Goal: Task Accomplishment & Management: Use online tool/utility

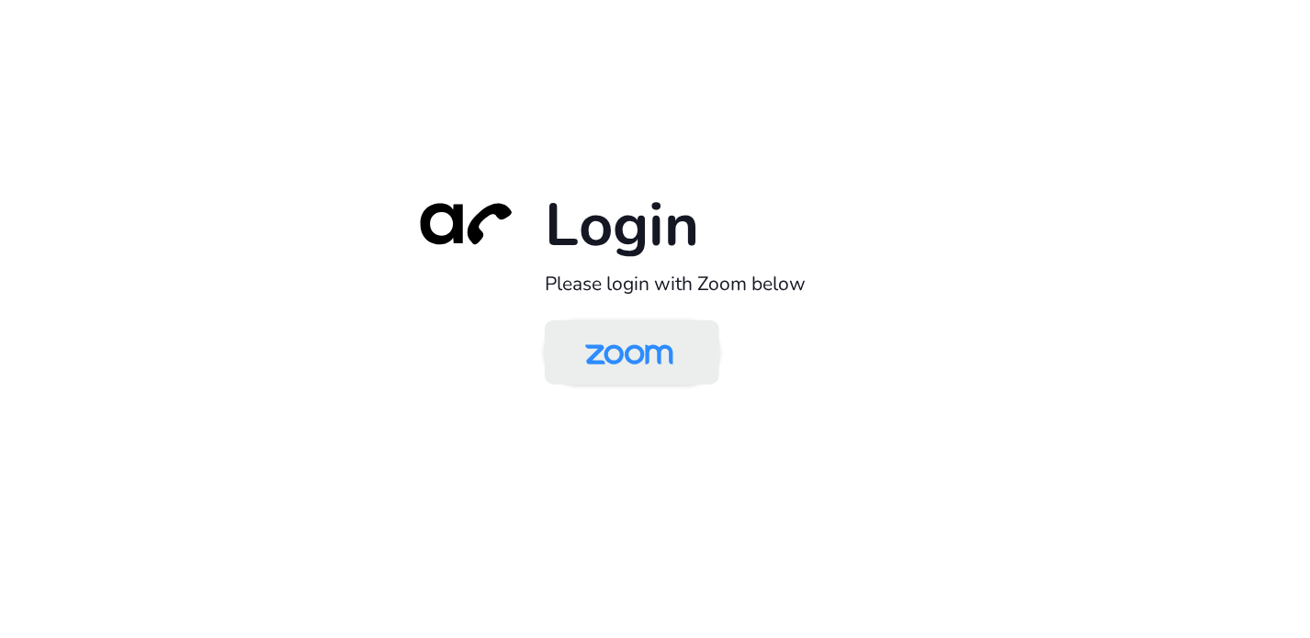
click at [654, 362] on img at bounding box center [629, 354] width 127 height 60
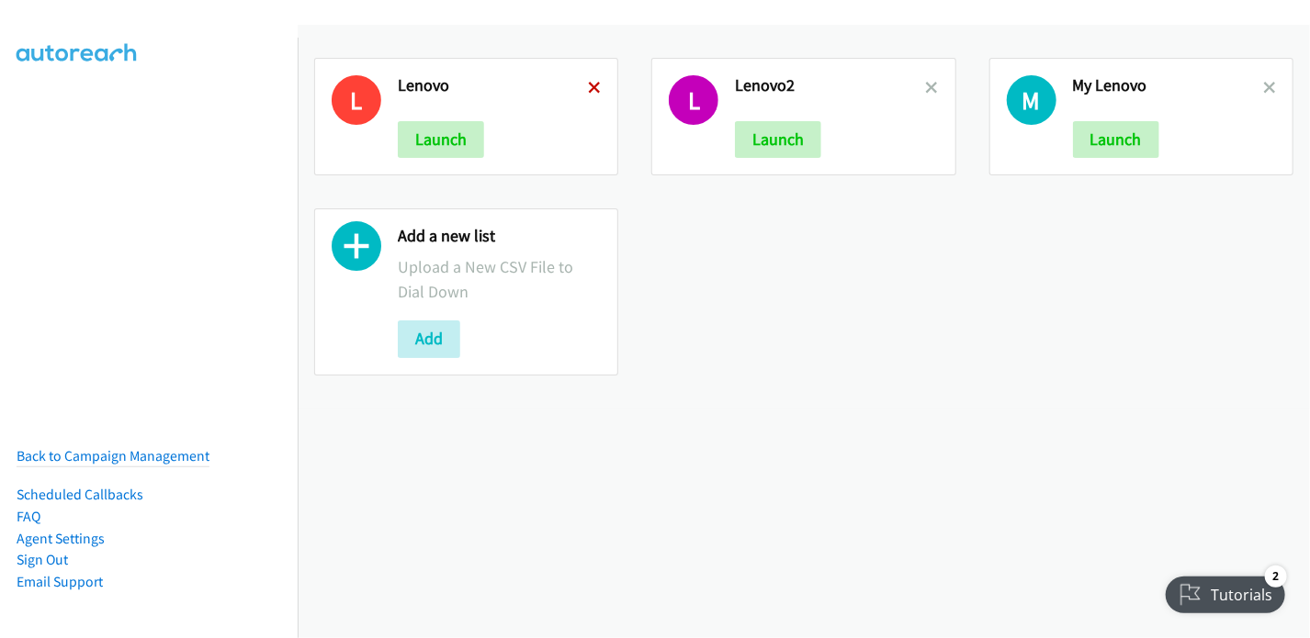
click at [591, 85] on icon at bounding box center [594, 89] width 13 height 13
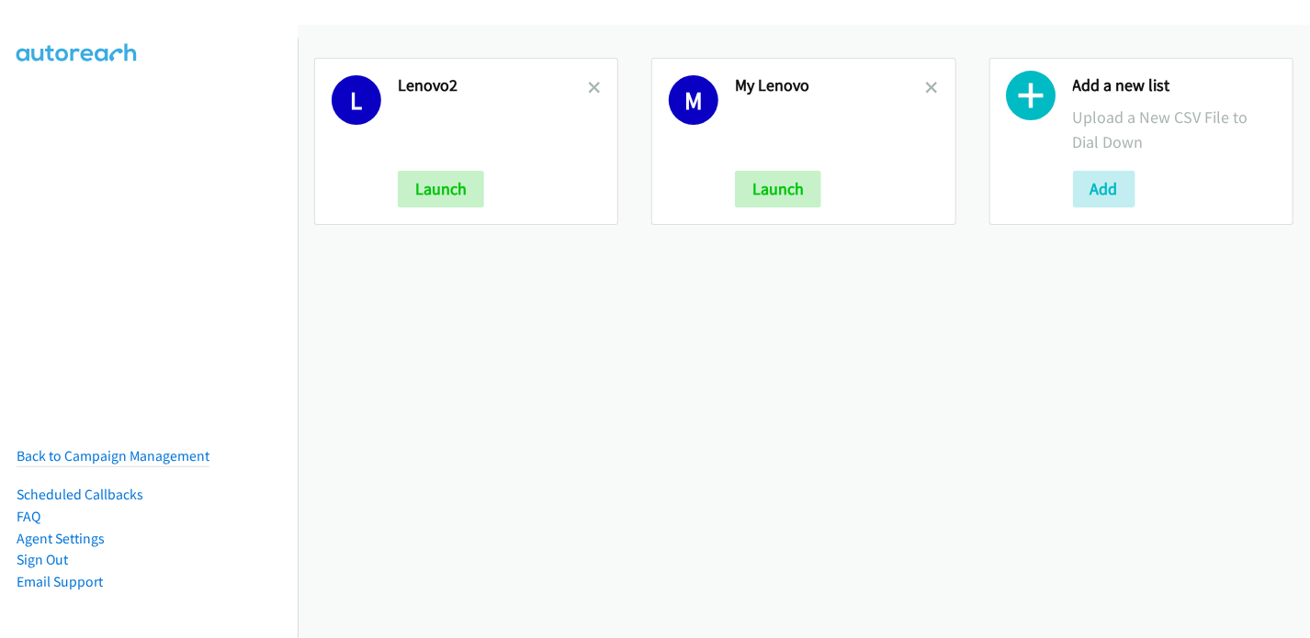
click at [591, 85] on icon at bounding box center [594, 89] width 13 height 13
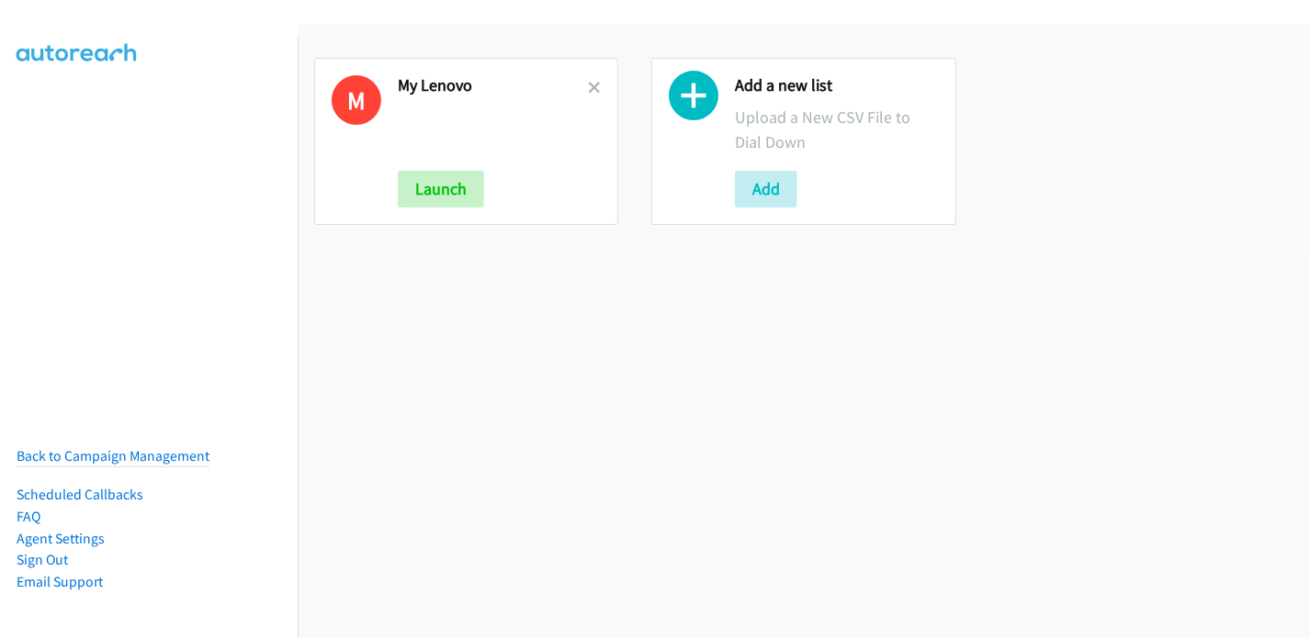
click at [591, 85] on icon at bounding box center [594, 89] width 13 height 13
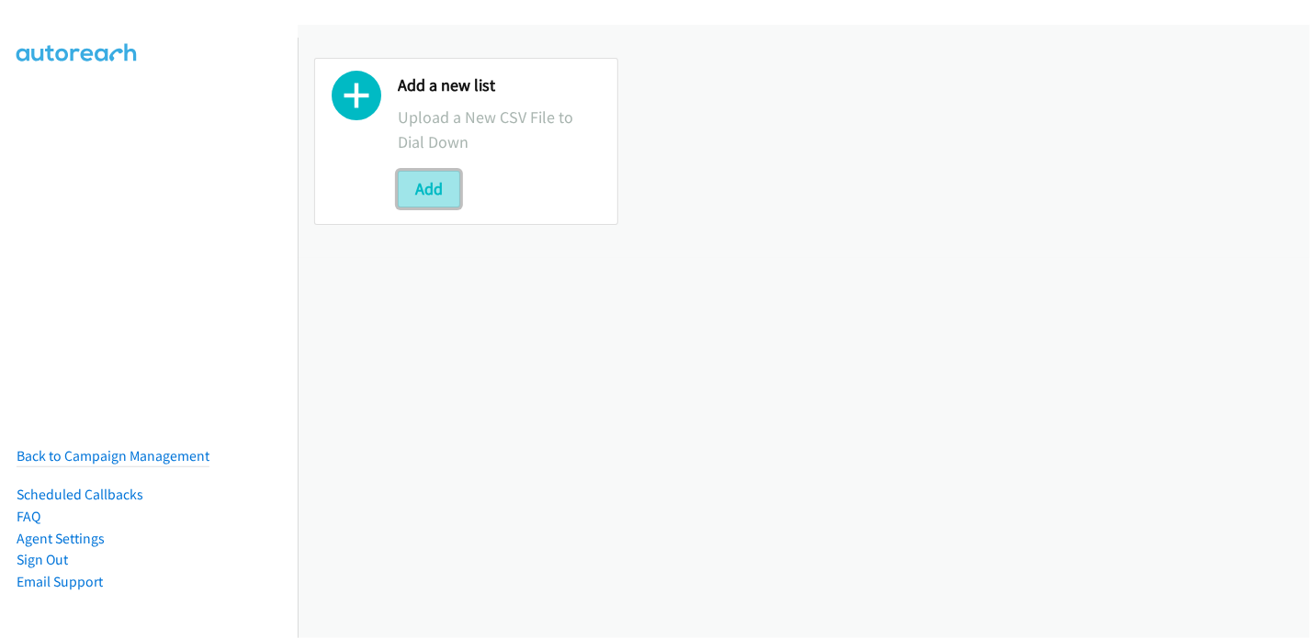
click at [428, 189] on button "Add" at bounding box center [429, 189] width 62 height 37
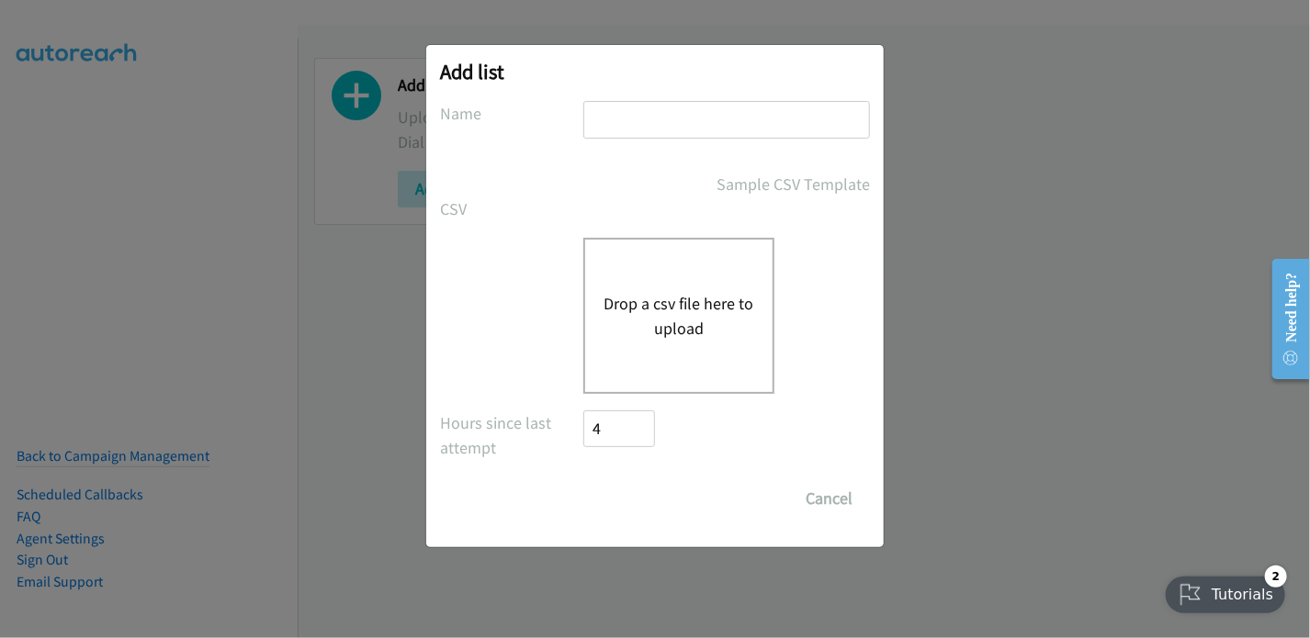
click at [661, 115] on input "text" at bounding box center [726, 120] width 287 height 38
type input "Lenovo"
click at [675, 292] on button "Drop a csv file here to upload" at bounding box center [678, 316] width 151 height 50
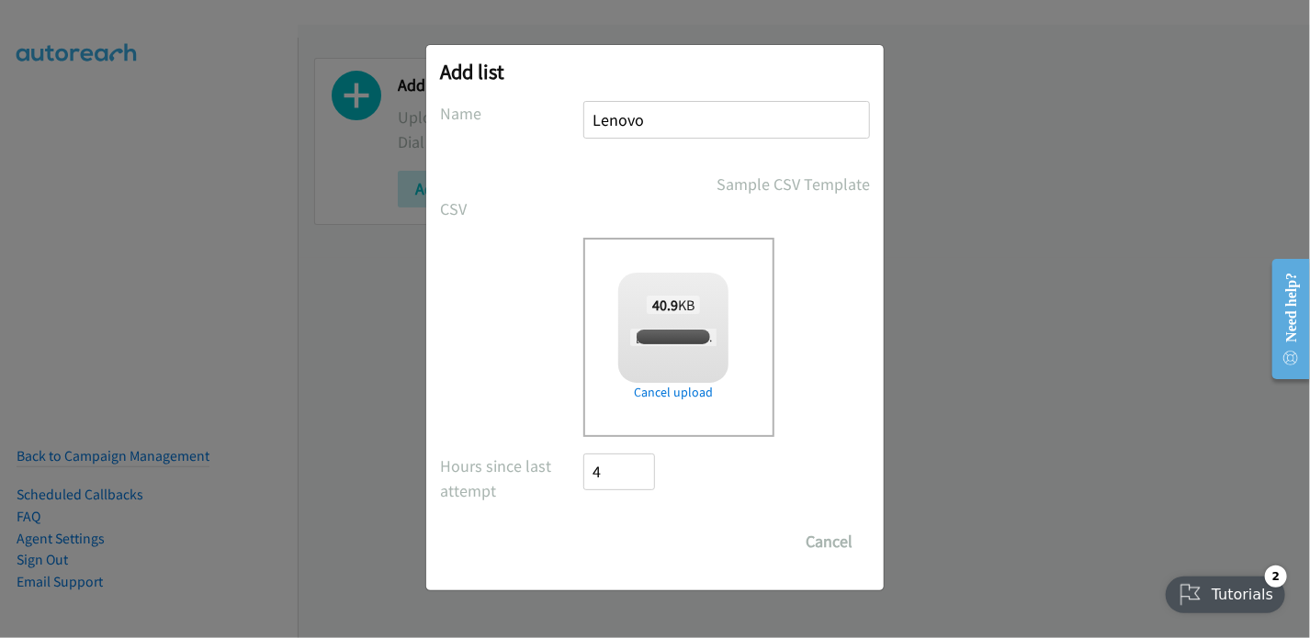
checkbox input "true"
click at [664, 546] on input "Save List" at bounding box center [631, 541] width 96 height 37
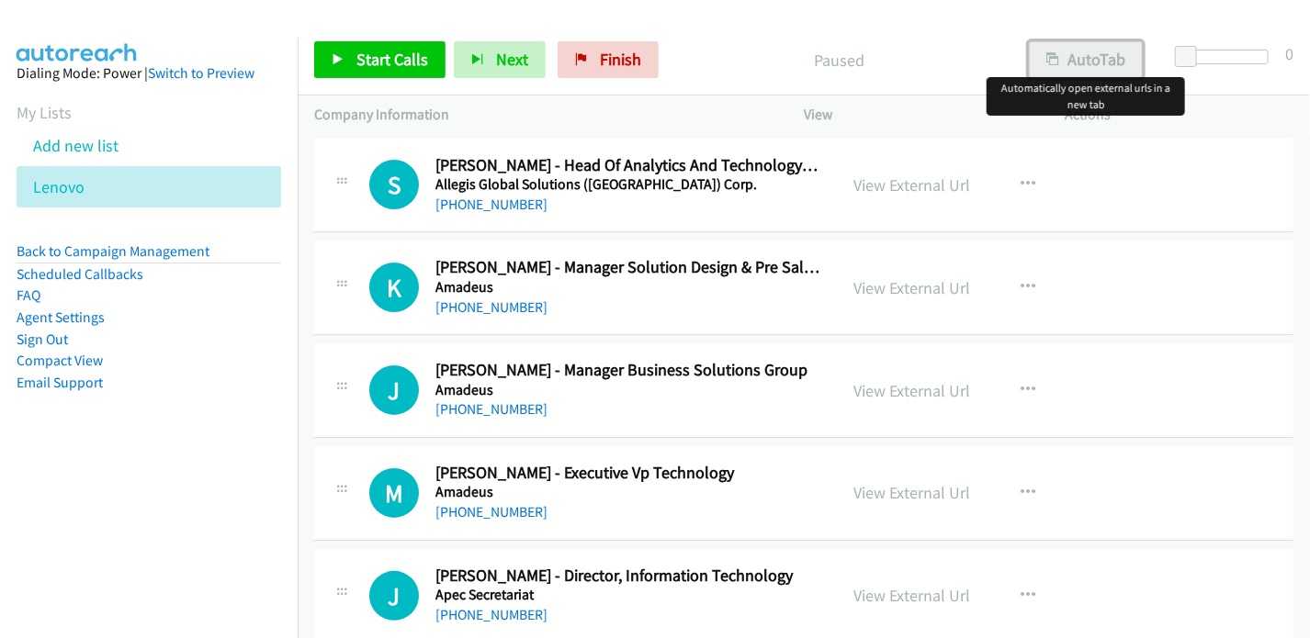
click at [1076, 61] on button "AutoTab" at bounding box center [1086, 59] width 114 height 37
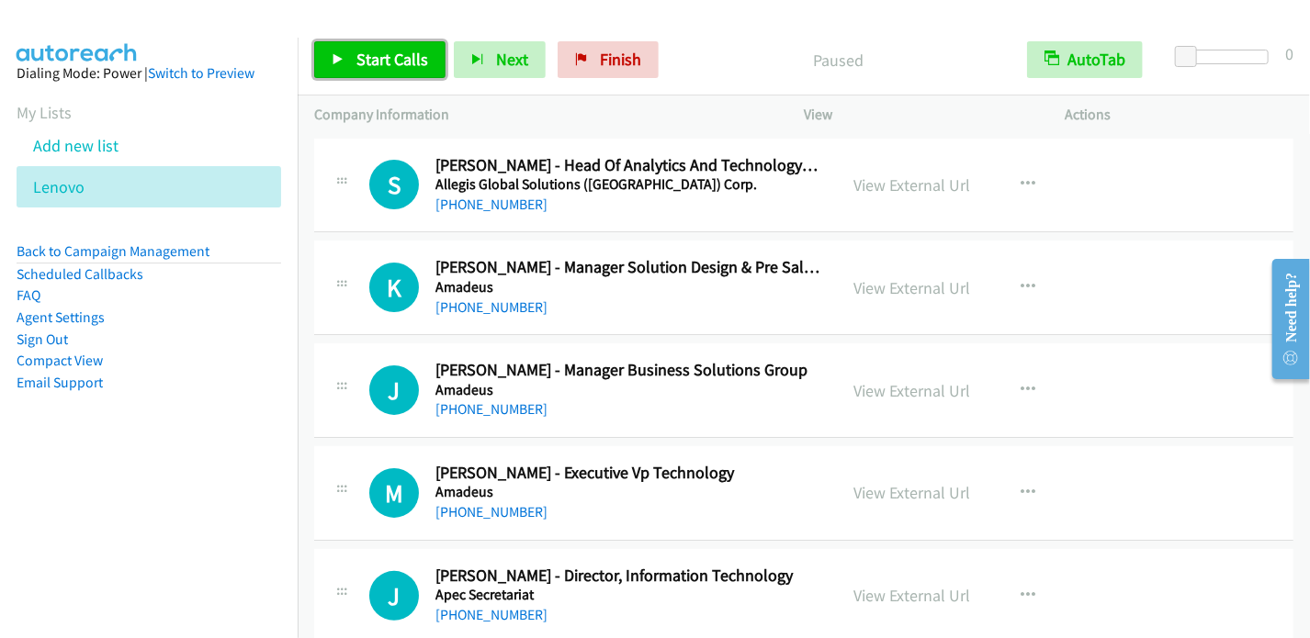
click at [393, 65] on span "Start Calls" at bounding box center [392, 59] width 72 height 21
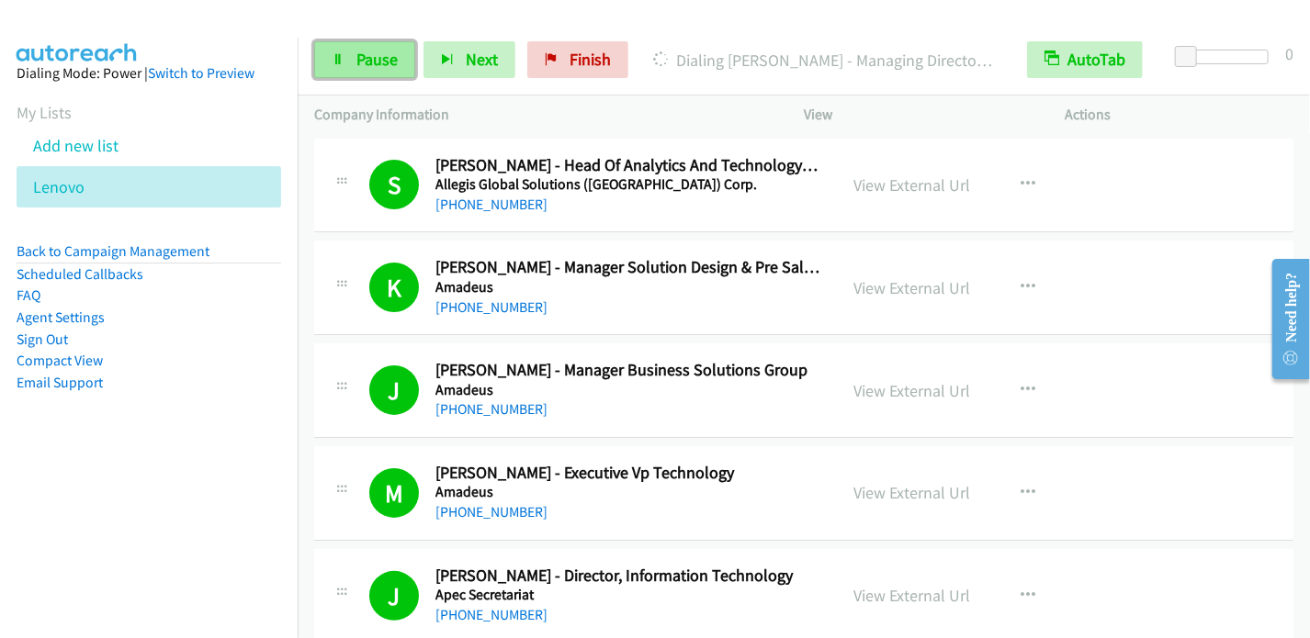
drag, startPoint x: 392, startPoint y: 62, endPoint x: 411, endPoint y: 51, distance: 21.0
click at [392, 62] on span "Pause" at bounding box center [376, 59] width 41 height 21
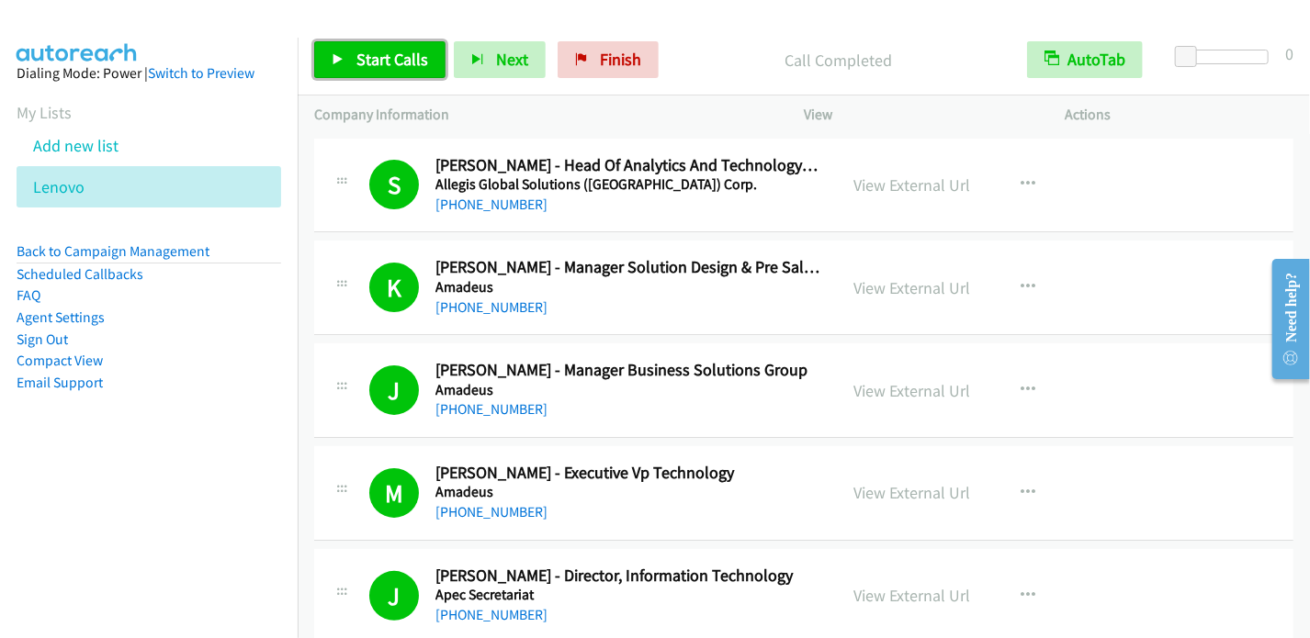
click at [394, 54] on span "Start Calls" at bounding box center [392, 59] width 72 height 21
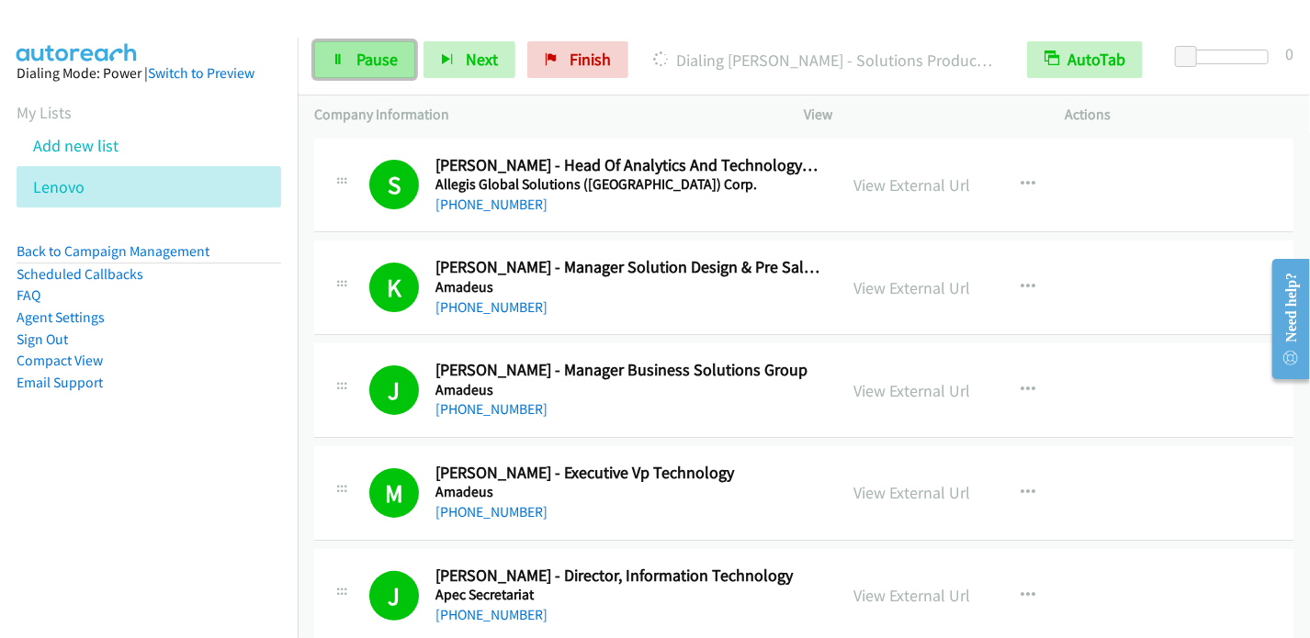
click at [366, 72] on link "Pause" at bounding box center [364, 59] width 101 height 37
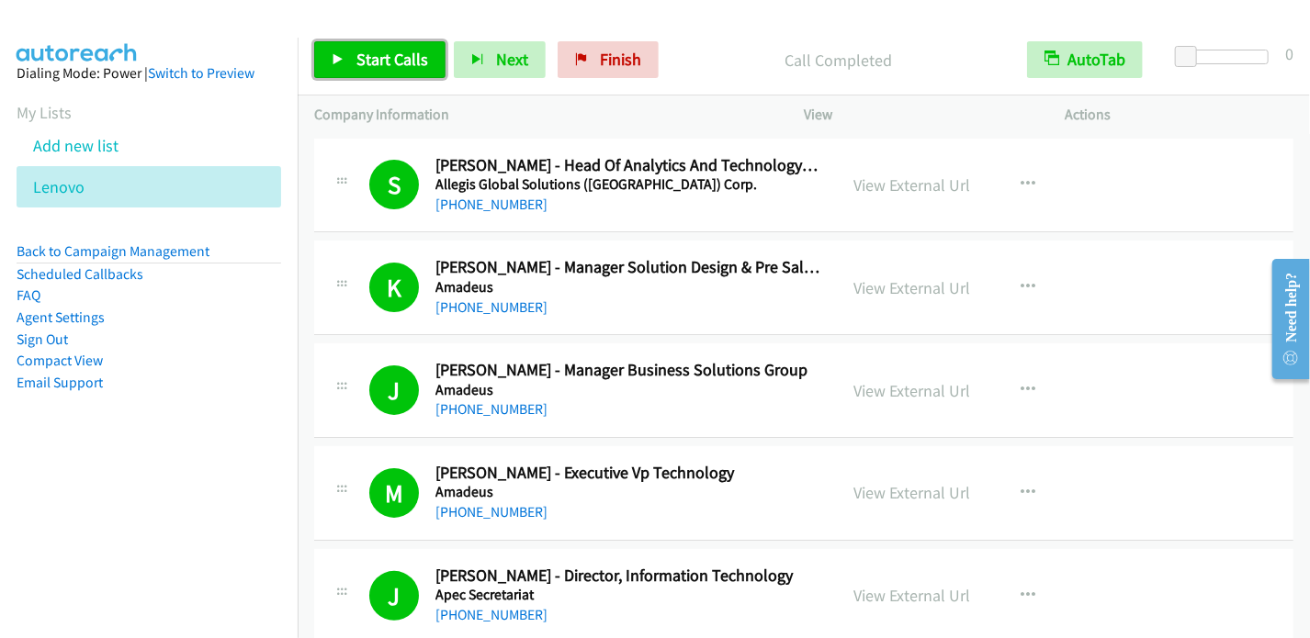
click at [399, 61] on span "Start Calls" at bounding box center [392, 59] width 72 height 21
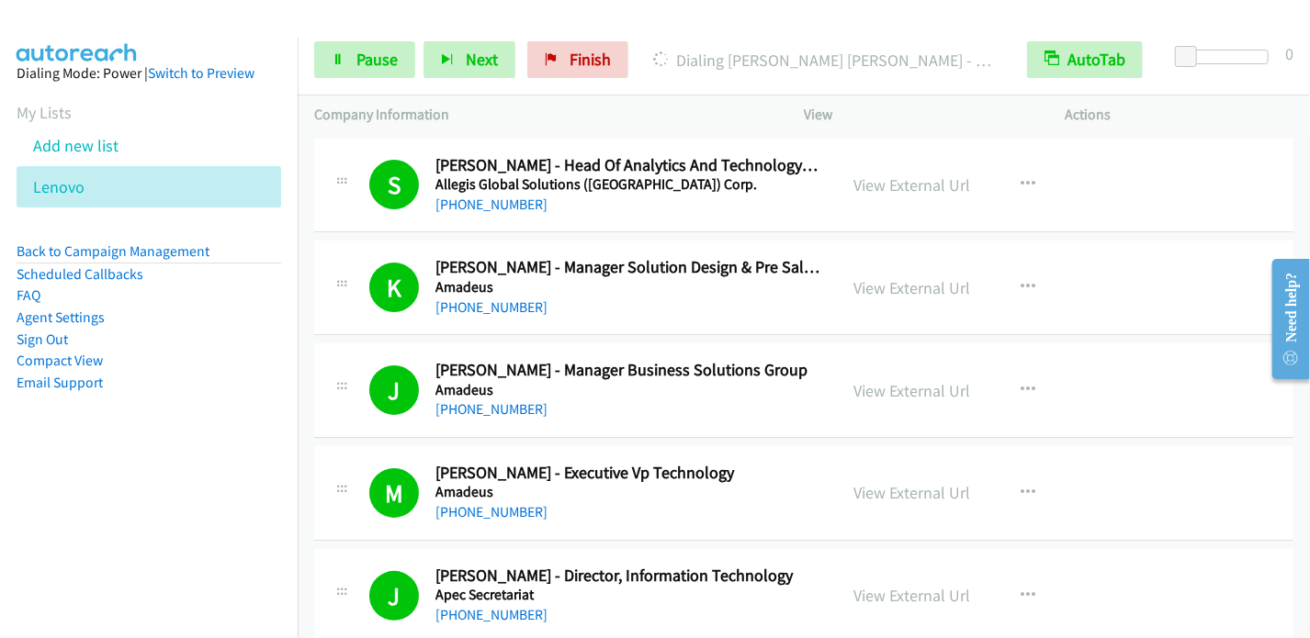
click at [385, 79] on div "Start Calls Pause Next Finish Dialing [PERSON_NAME] [PERSON_NAME] - End User Co…" at bounding box center [804, 60] width 1012 height 71
click at [364, 65] on span "Pause" at bounding box center [376, 59] width 41 height 21
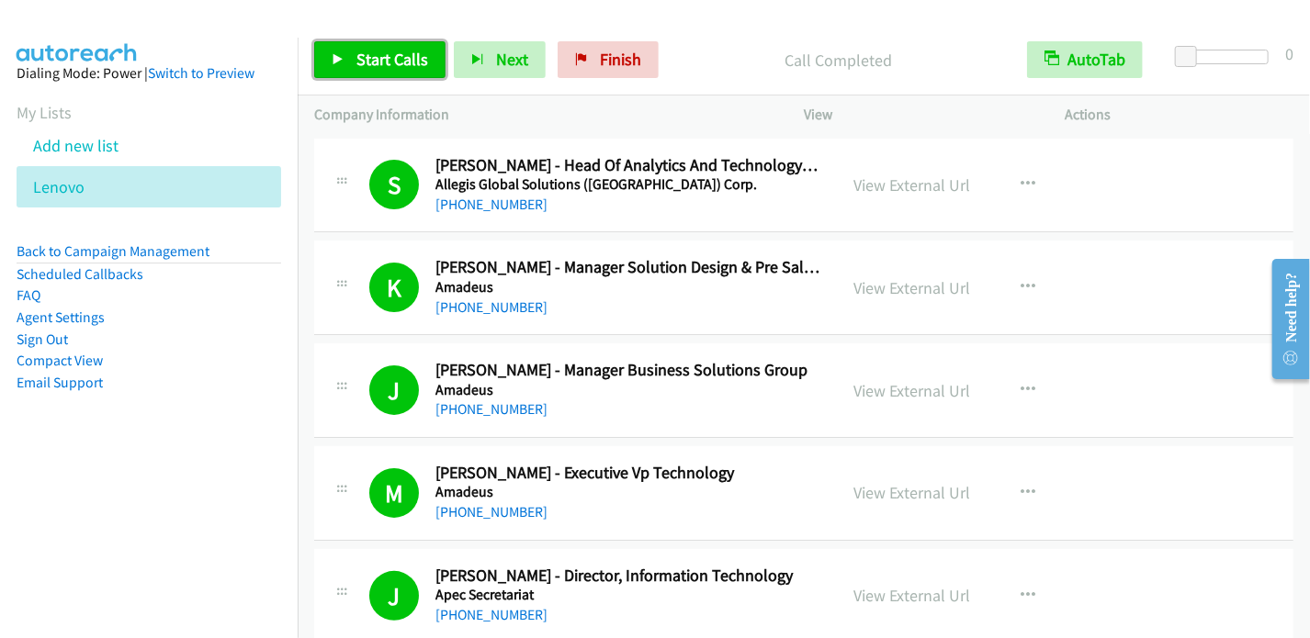
click at [372, 63] on span "Start Calls" at bounding box center [392, 59] width 72 height 21
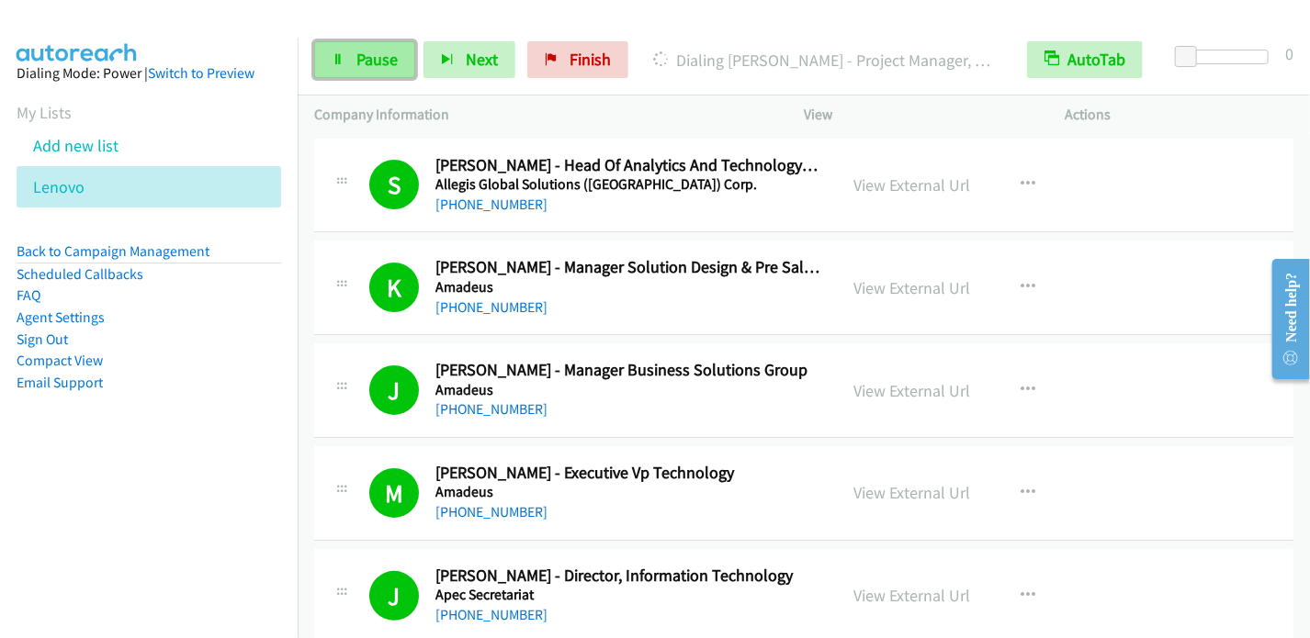
click at [366, 51] on span "Pause" at bounding box center [376, 59] width 41 height 21
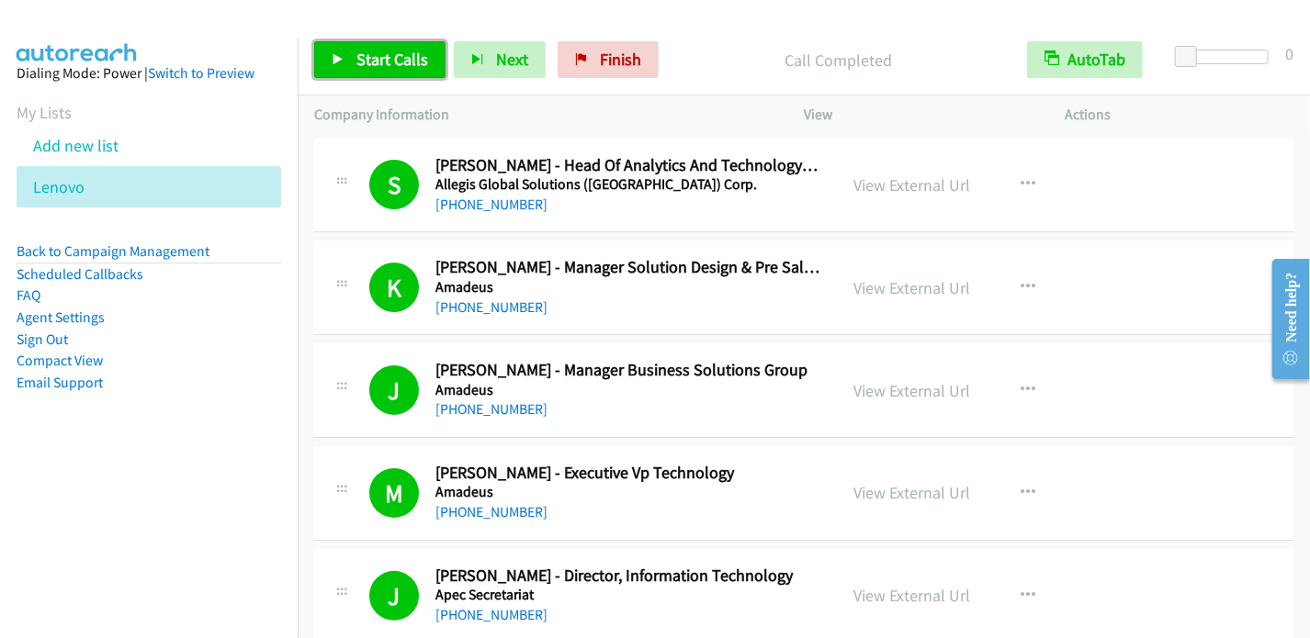
click at [332, 61] on icon at bounding box center [338, 60] width 13 height 13
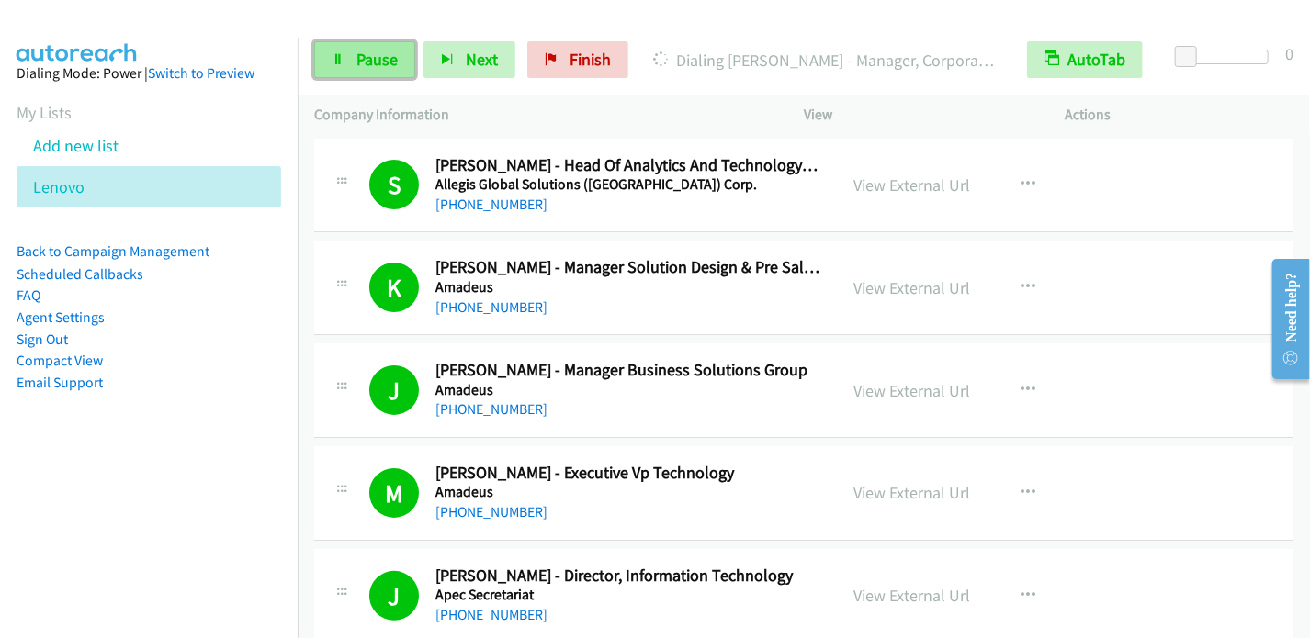
click at [380, 55] on span "Pause" at bounding box center [376, 59] width 41 height 21
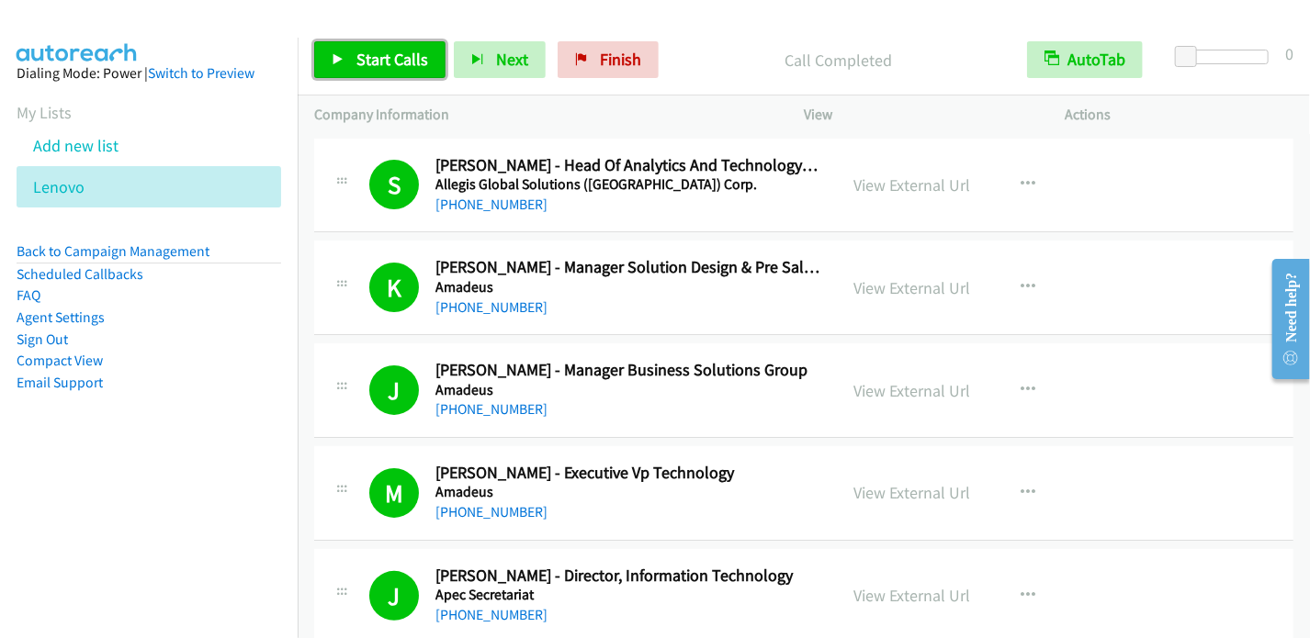
click at [372, 63] on span "Start Calls" at bounding box center [392, 59] width 72 height 21
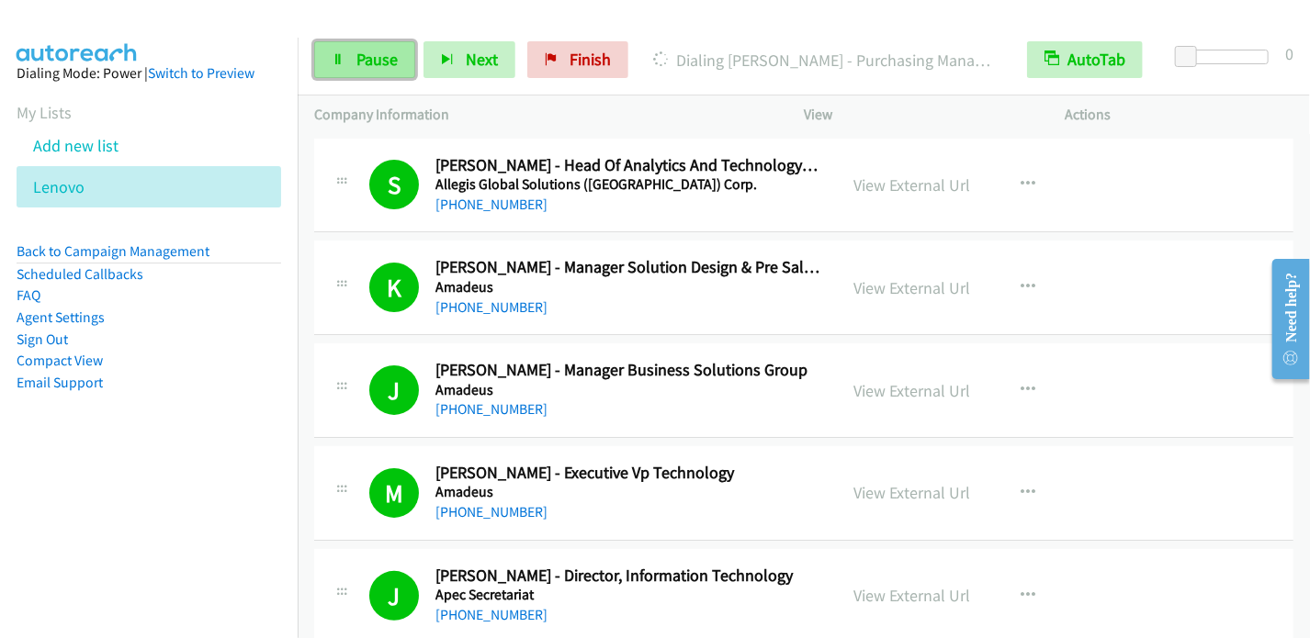
click at [386, 62] on span "Pause" at bounding box center [376, 59] width 41 height 21
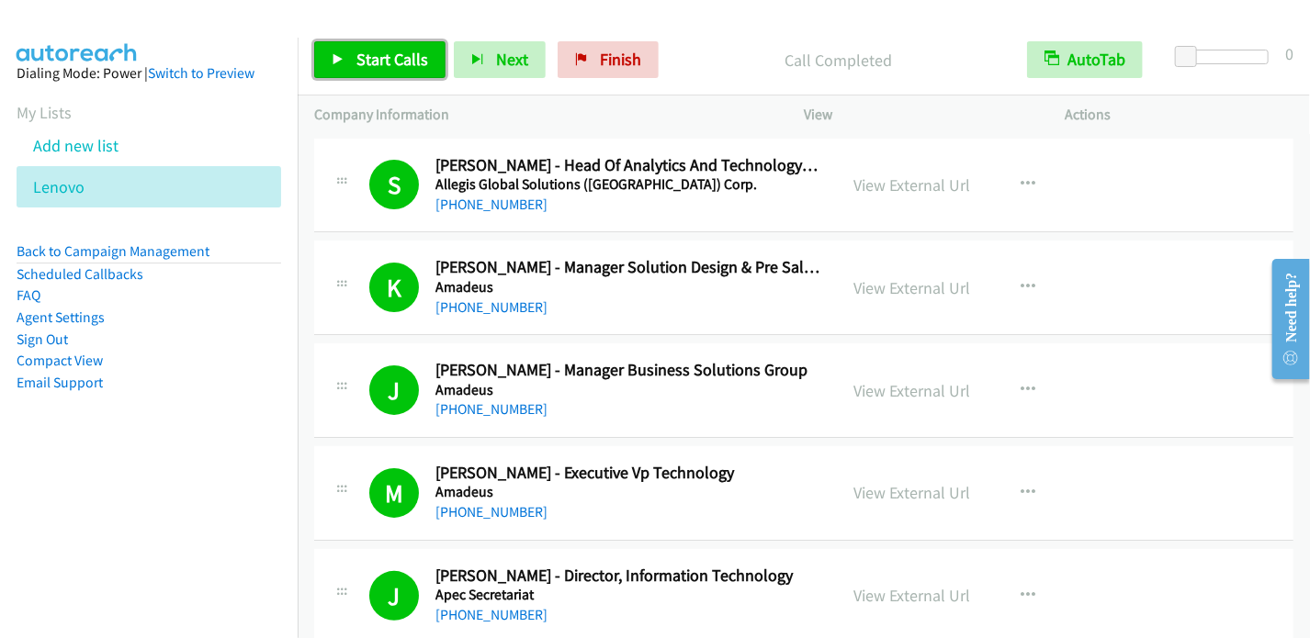
click at [356, 53] on span "Start Calls" at bounding box center [392, 59] width 72 height 21
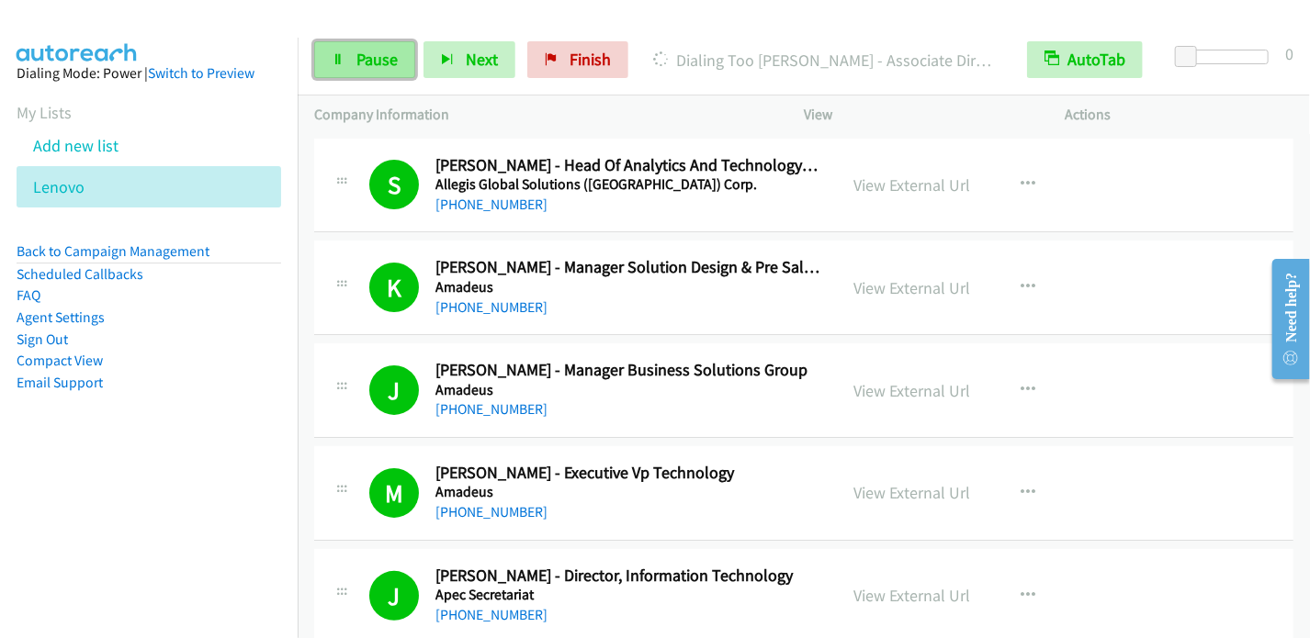
click at [383, 65] on span "Pause" at bounding box center [376, 59] width 41 height 21
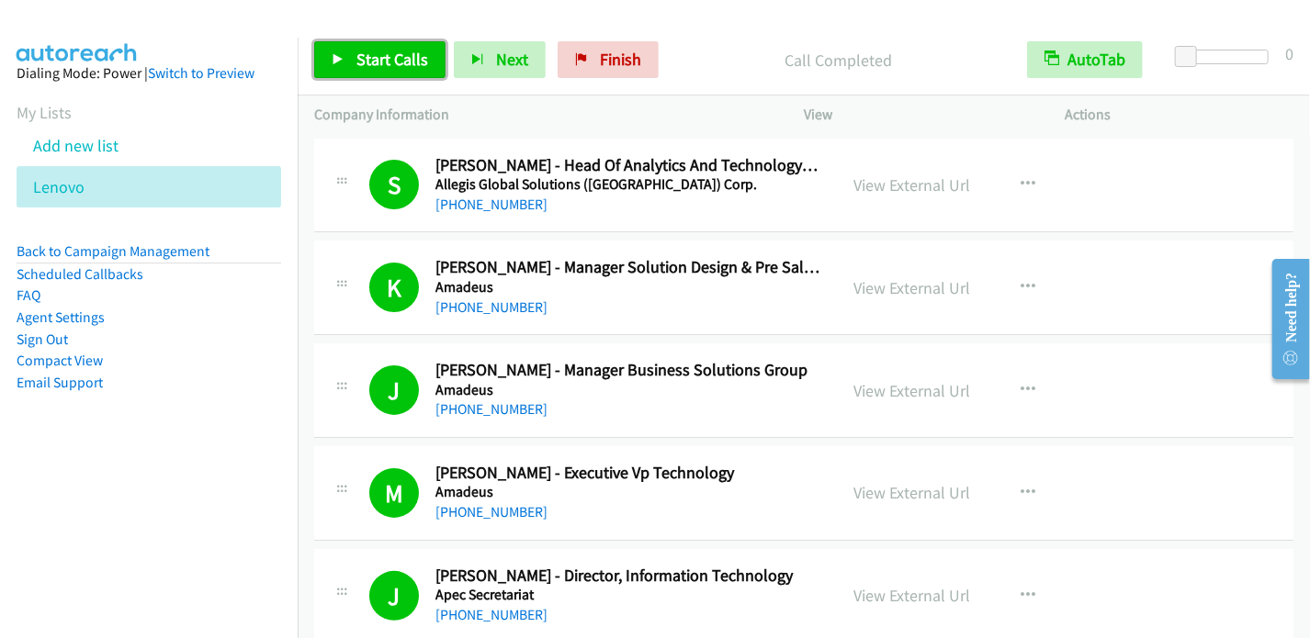
click at [389, 52] on span "Start Calls" at bounding box center [392, 59] width 72 height 21
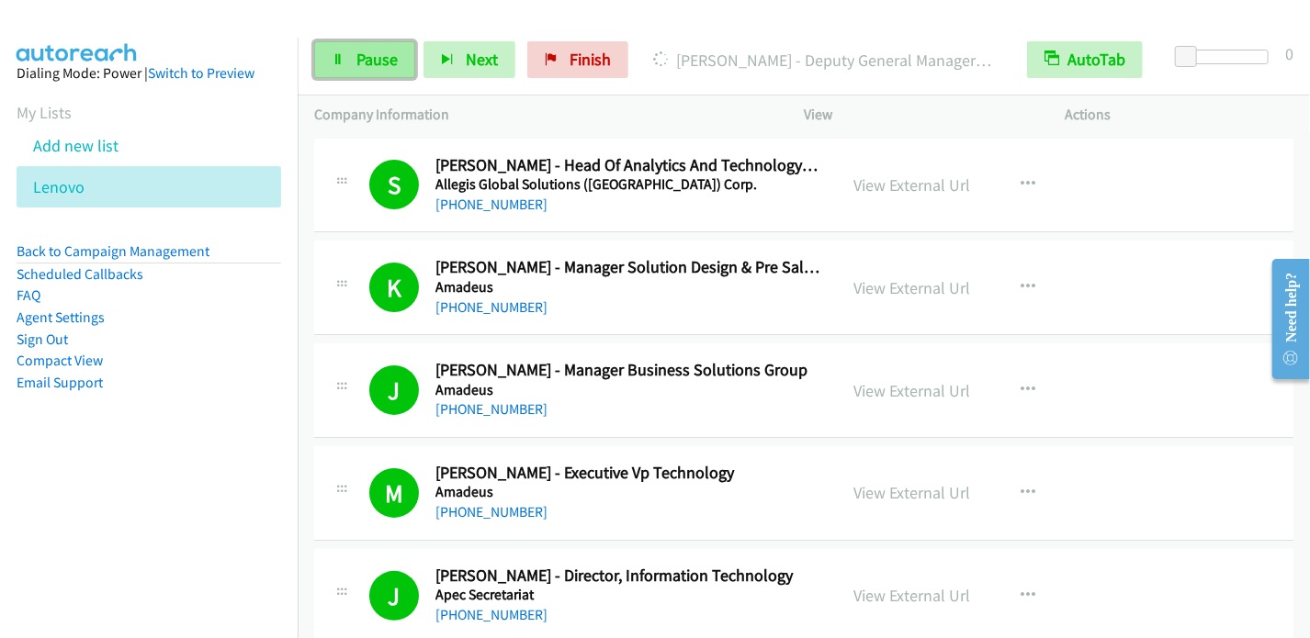
click at [379, 58] on span "Pause" at bounding box center [376, 59] width 41 height 21
